Goal: Information Seeking & Learning: Learn about a topic

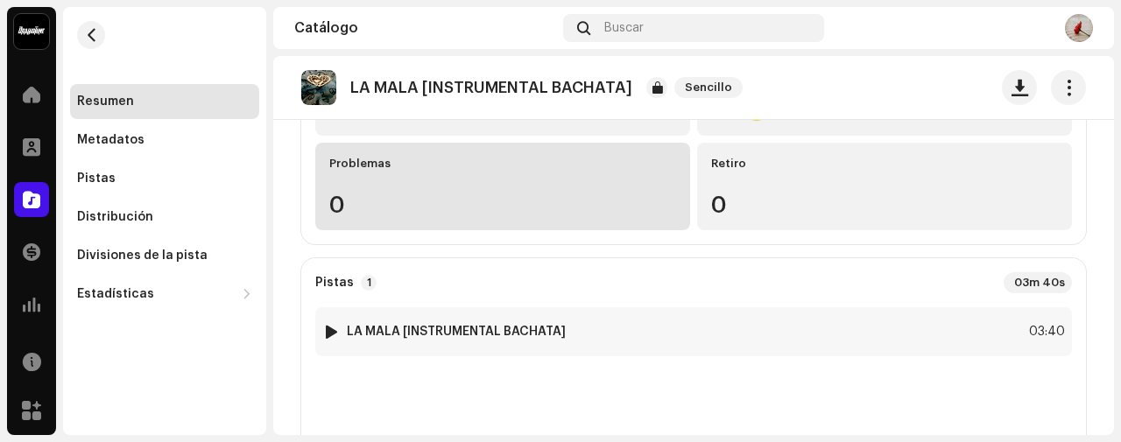
scroll to position [350, 0]
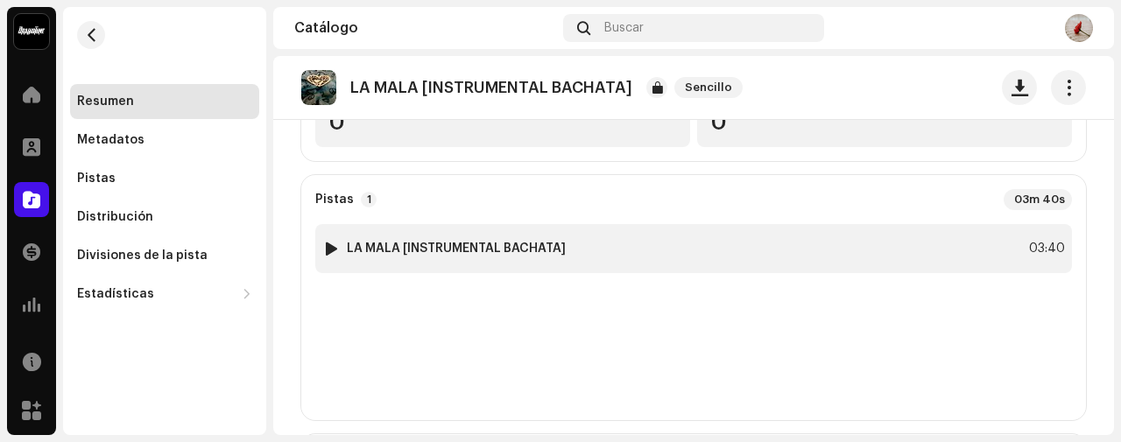
click at [415, 263] on div "1 LA MALA [INSTRUMENTAL BACHATA] 03:40" at bounding box center [693, 248] width 757 height 49
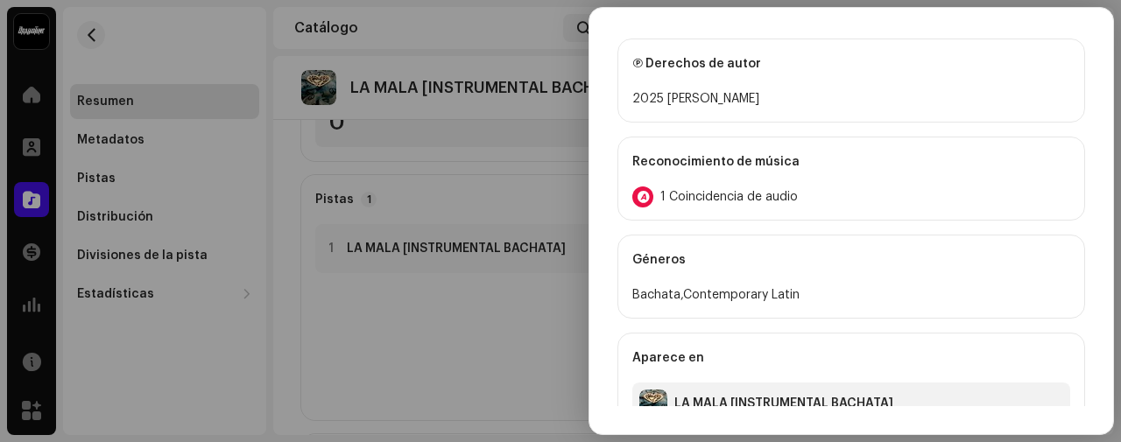
scroll to position [685, 0]
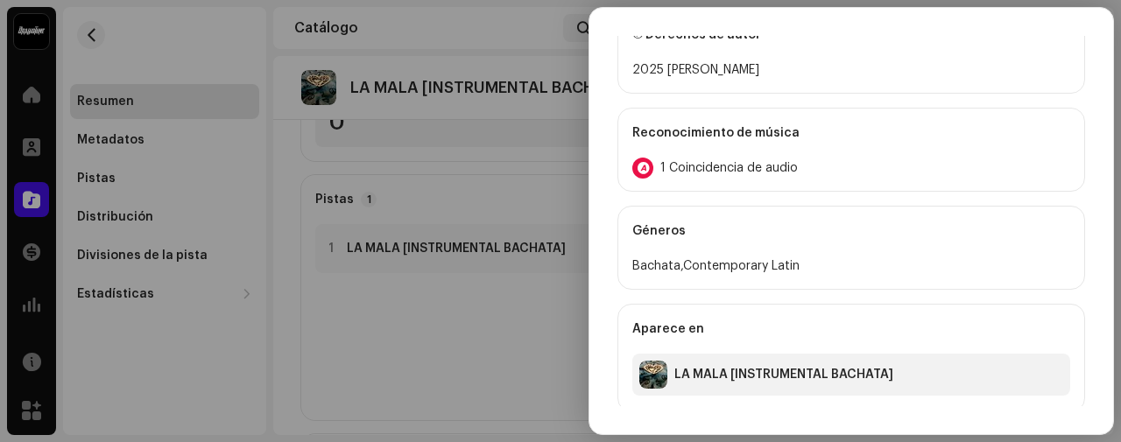
click at [731, 161] on span "1 Coincidencia de audio" at bounding box center [728, 168] width 137 height 14
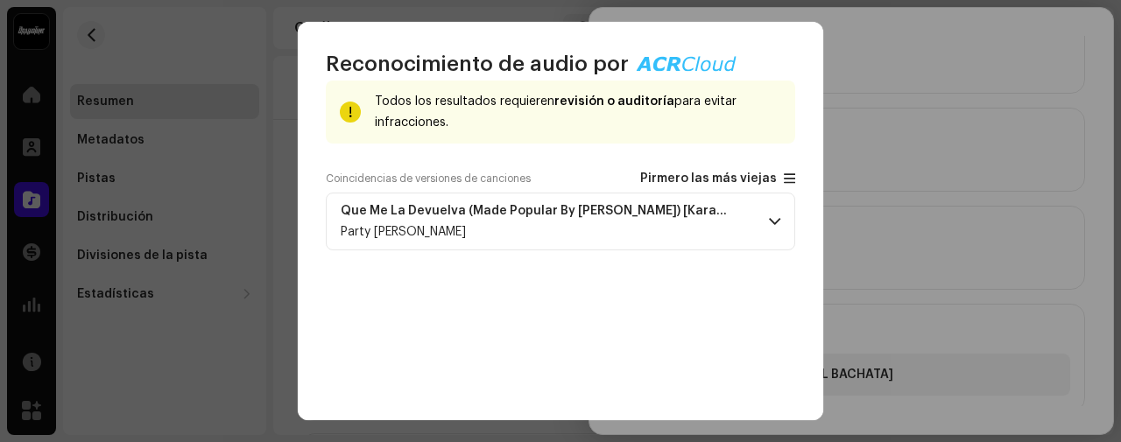
scroll to position [116, 0]
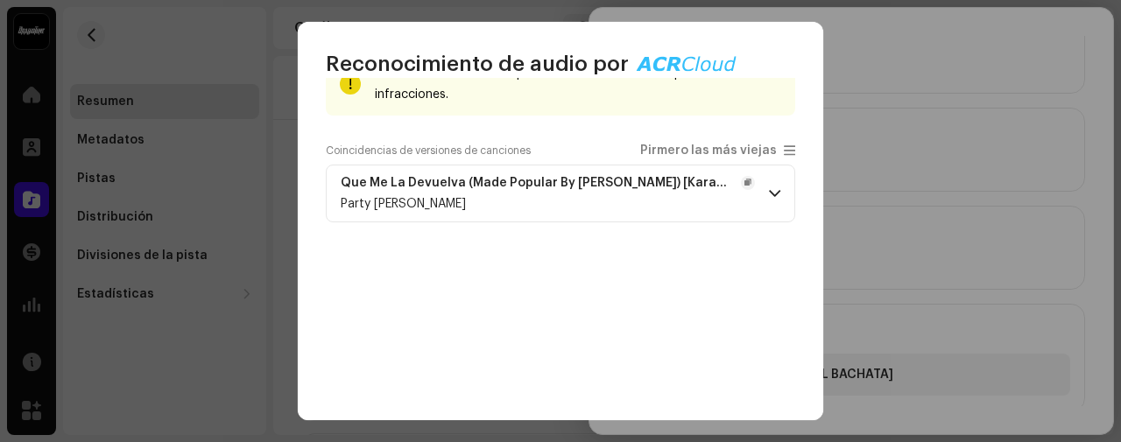
click at [494, 190] on div "Que Me La Devuelva (Made Popular By Raulin Rodriguez) [Karaoke Version] Party T…" at bounding box center [548, 193] width 414 height 35
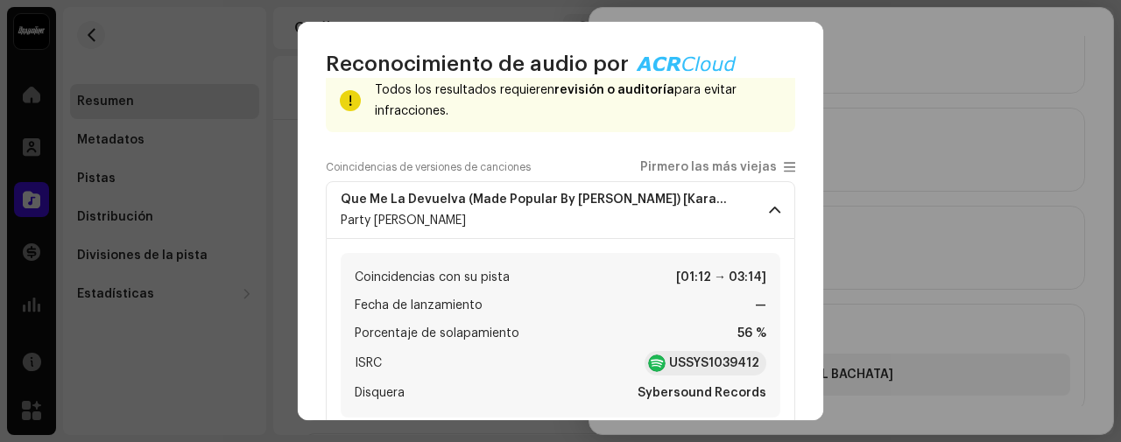
scroll to position [128, 0]
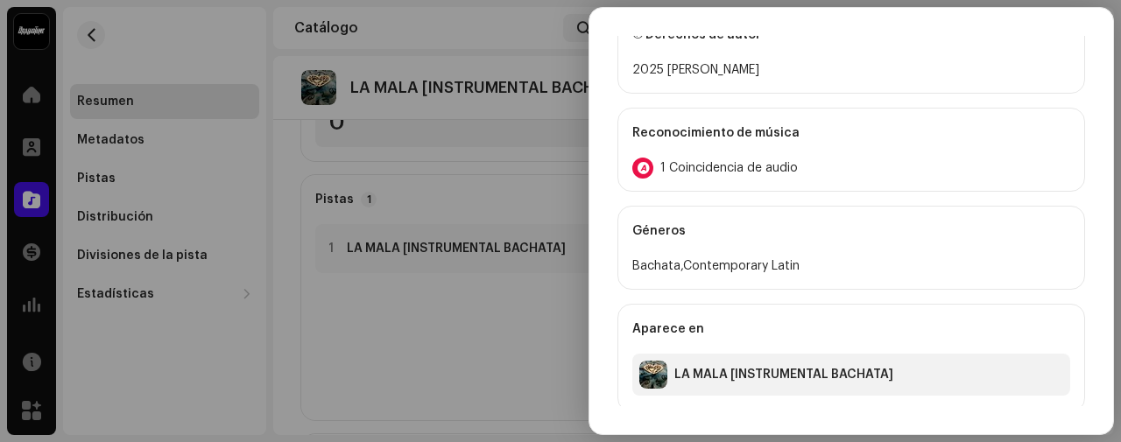
click at [278, 275] on div "Reconocimiento de audio por Canción versionada 1 Todos los resultados requieren…" at bounding box center [560, 221] width 1121 height 442
click at [460, 356] on div at bounding box center [560, 221] width 1121 height 442
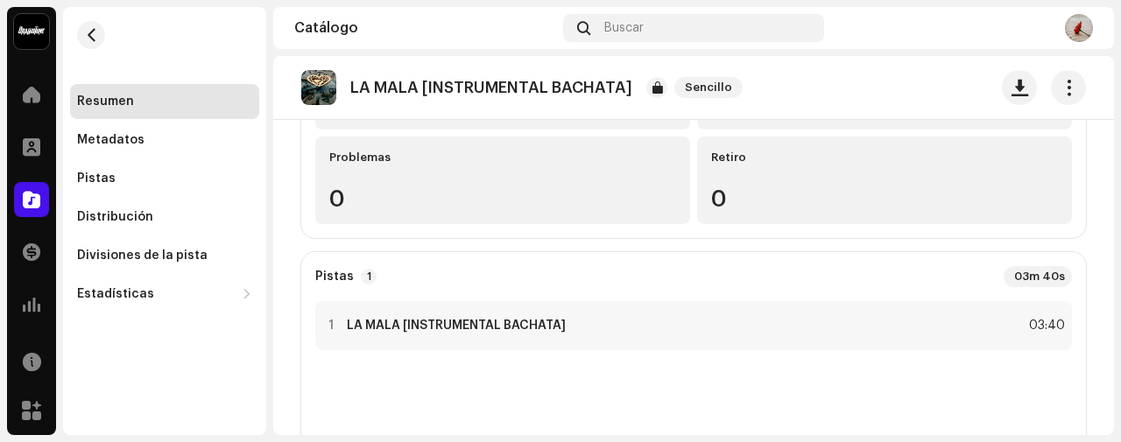
scroll to position [233, 0]
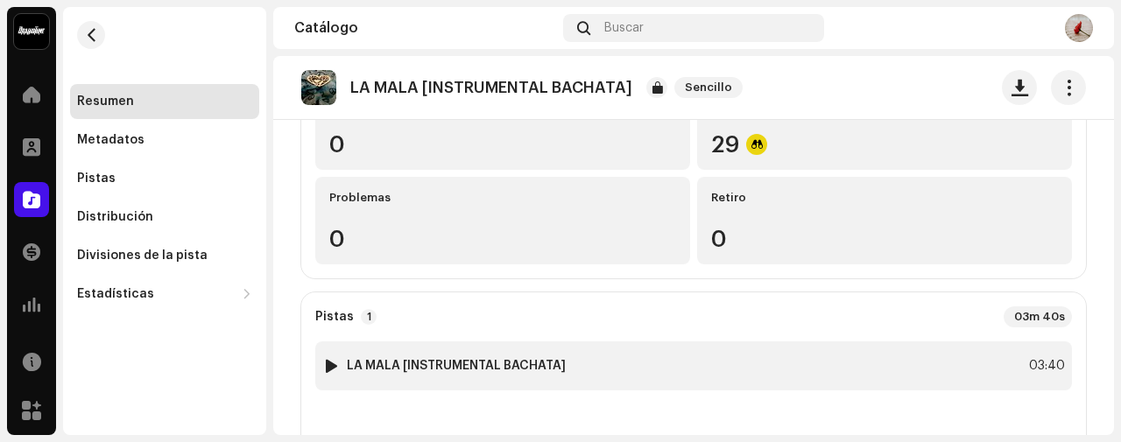
click at [330, 357] on img at bounding box center [331, 366] width 23 height 23
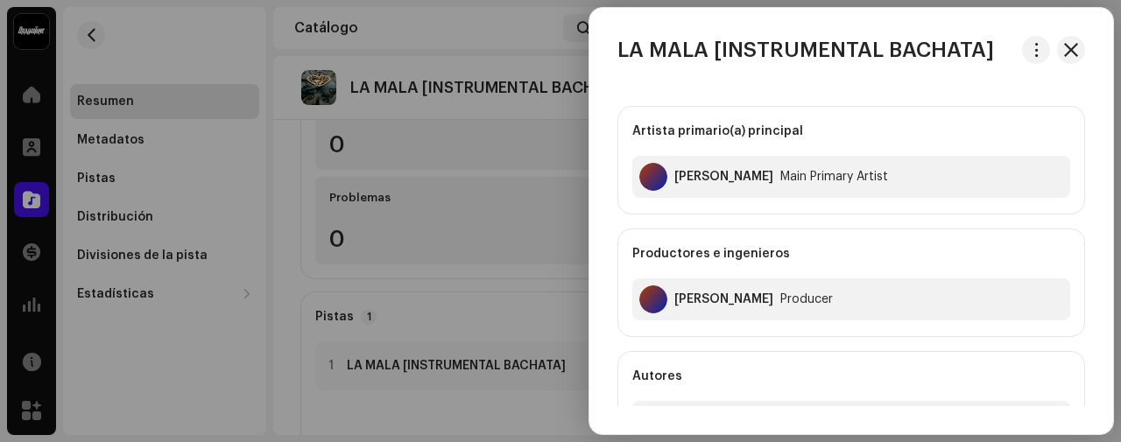
click at [339, 365] on div at bounding box center [560, 221] width 1121 height 442
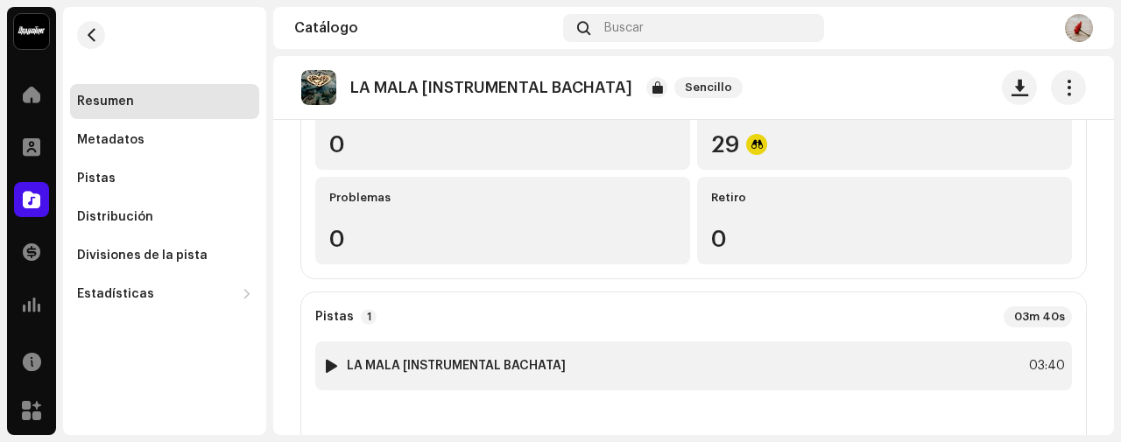
click at [329, 370] on div at bounding box center [331, 366] width 13 height 14
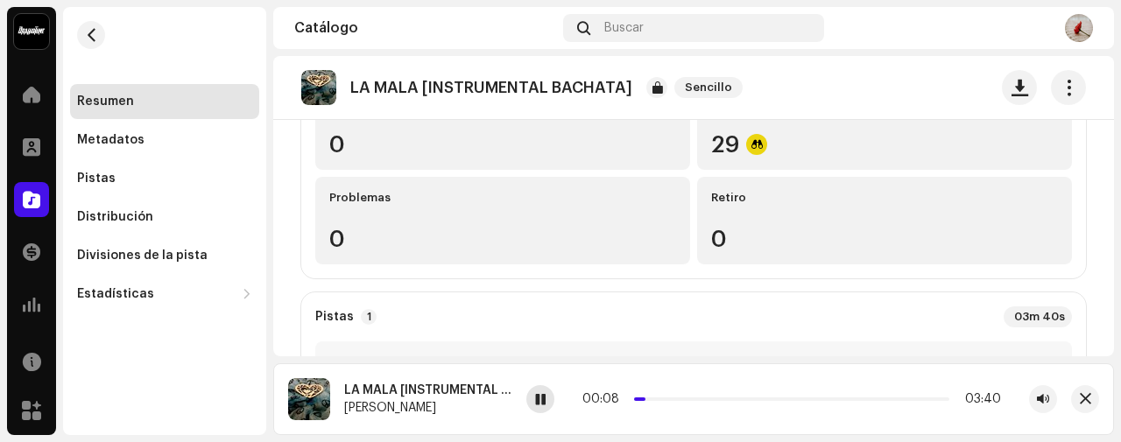
click at [536, 408] on div at bounding box center [540, 399] width 28 height 28
click at [1086, 398] on span "button" at bounding box center [1085, 399] width 11 height 14
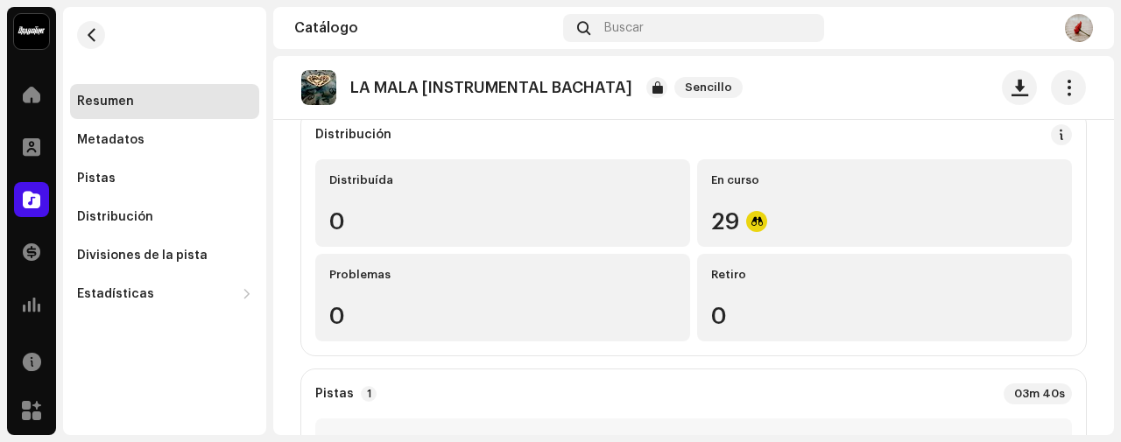
scroll to position [0, 0]
